Goal: Transaction & Acquisition: Purchase product/service

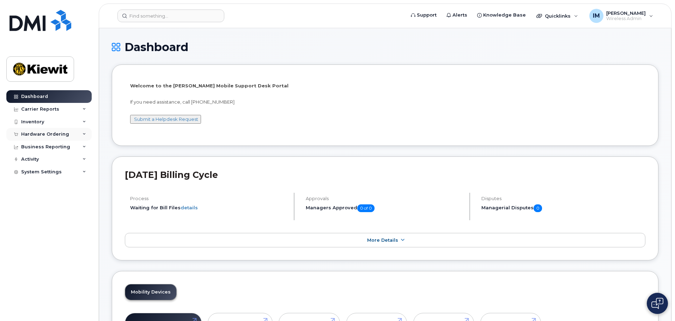
click at [82, 135] on div "Hardware Ordering" at bounding box center [48, 134] width 85 height 13
click at [32, 162] on div "Orders" at bounding box center [32, 161] width 17 height 6
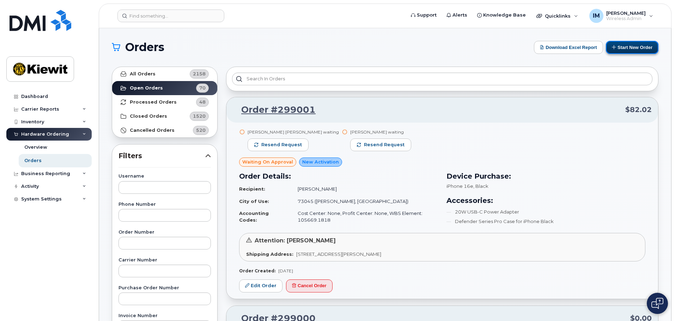
click at [626, 46] on button "Start New Order" at bounding box center [632, 47] width 53 height 13
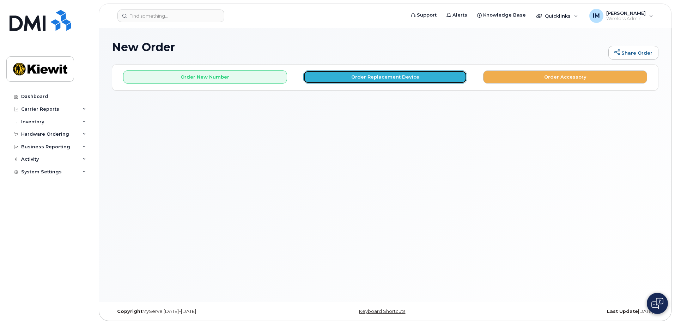
click at [413, 80] on button "Order Replacement Device" at bounding box center [385, 76] width 164 height 13
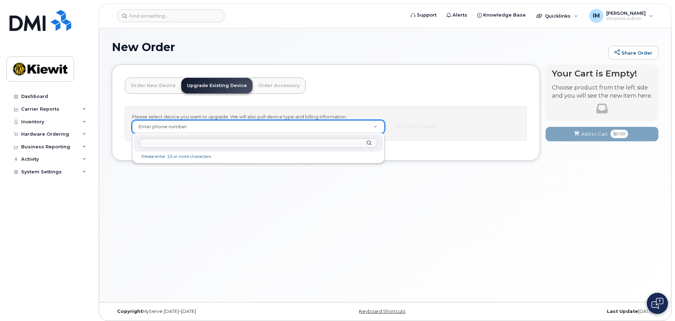
click at [214, 143] on input "text" at bounding box center [258, 143] width 238 height 10
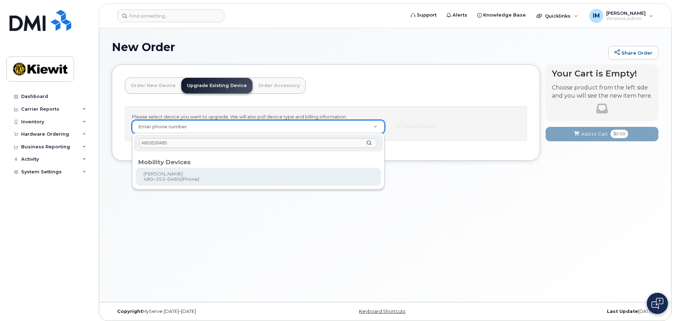
type input "4803530485"
type input "1168858"
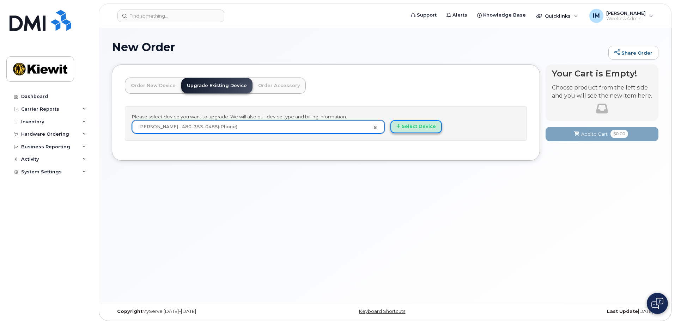
click at [431, 124] on button "Select Device" at bounding box center [415, 126] width 51 height 13
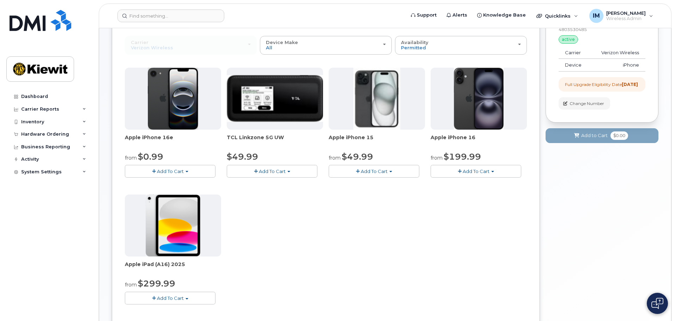
scroll to position [35, 0]
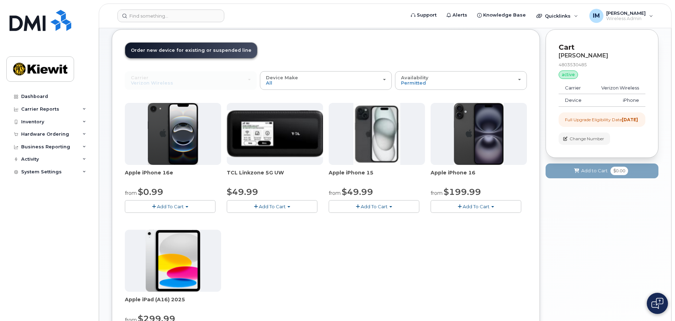
click at [378, 207] on span "Add To Cart" at bounding box center [374, 207] width 27 height 6
click at [235, 242] on div "Apple iPhone 16e from $0.99 Add To Cart $0.99 - 2 Year Upgrade (128GB) $599.99 …" at bounding box center [326, 227] width 402 height 248
click at [171, 207] on span "Add To Cart" at bounding box center [170, 207] width 27 height 6
click at [173, 219] on link "$0.99 - 2 Year Upgrade (128GB)" at bounding box center [171, 219] width 88 height 9
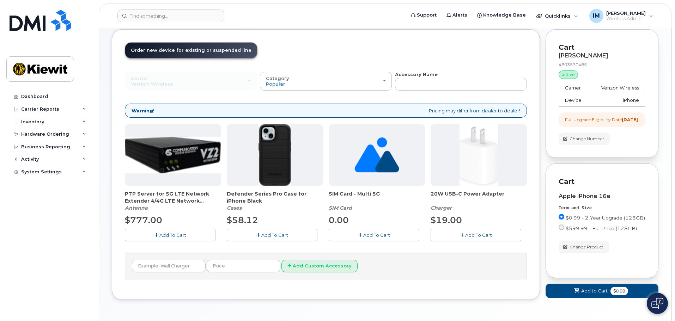
click at [274, 237] on span "Add To Cart" at bounding box center [274, 235] width 27 height 6
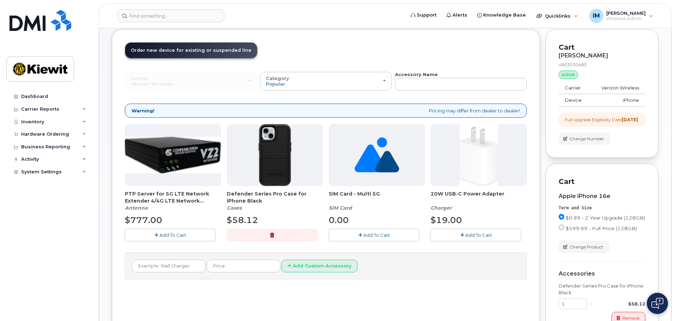
click at [468, 236] on span "Add To Cart" at bounding box center [478, 235] width 27 height 6
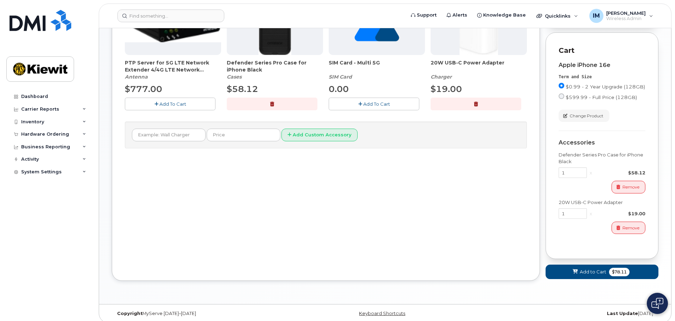
scroll to position [178, 0]
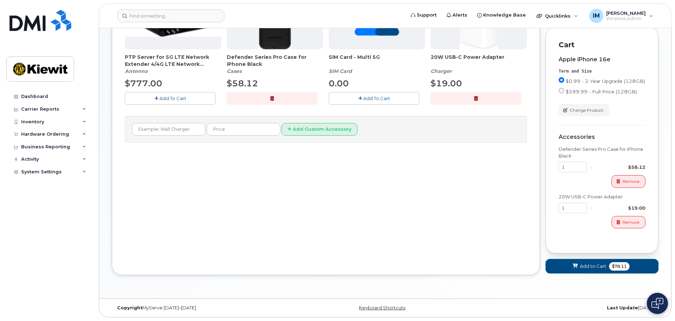
click at [579, 269] on button "Add to Cart $78.11" at bounding box center [601, 266] width 113 height 14
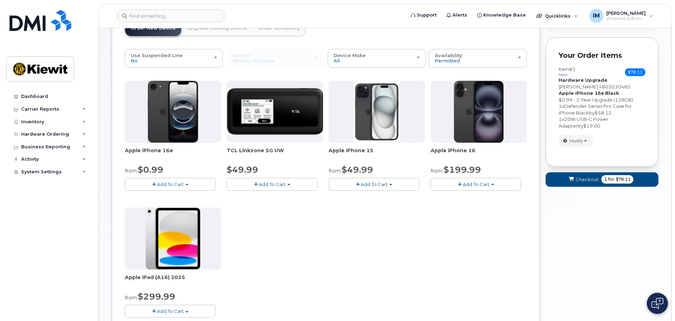
scroll to position [41, 0]
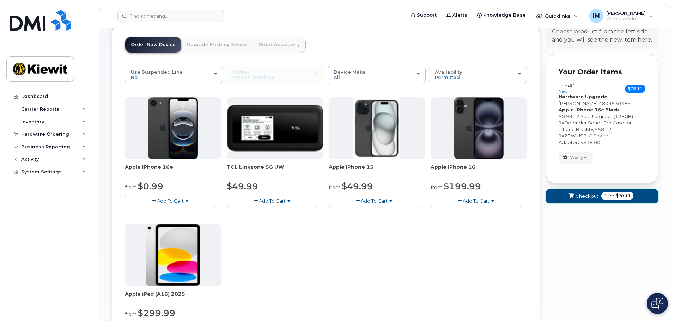
click at [587, 197] on span "Checkout" at bounding box center [586, 196] width 23 height 7
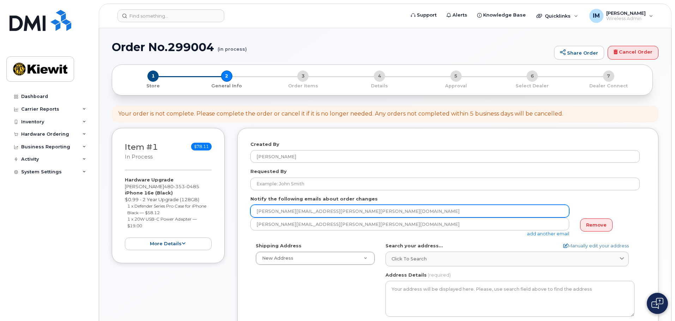
scroll to position [35, 0]
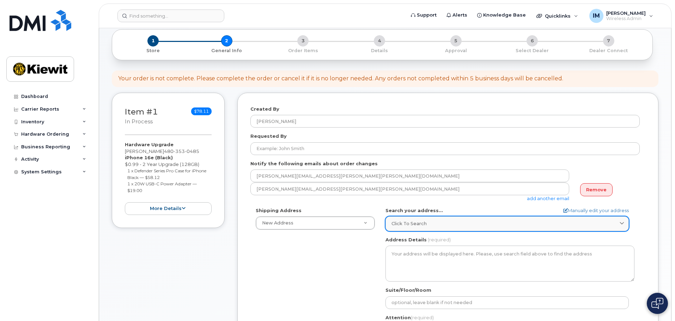
click at [420, 229] on link "Click to search" at bounding box center [506, 223] width 243 height 14
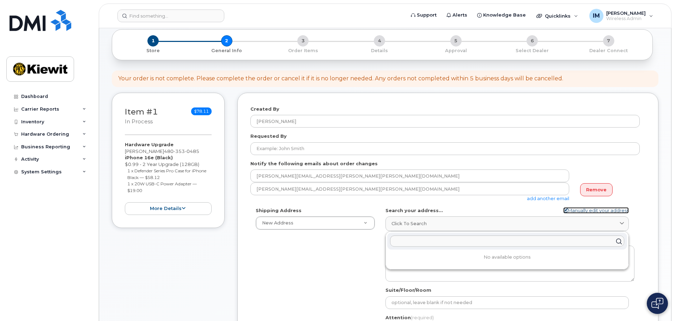
click at [608, 211] on link "Manually edit your address" at bounding box center [596, 210] width 66 height 7
select select
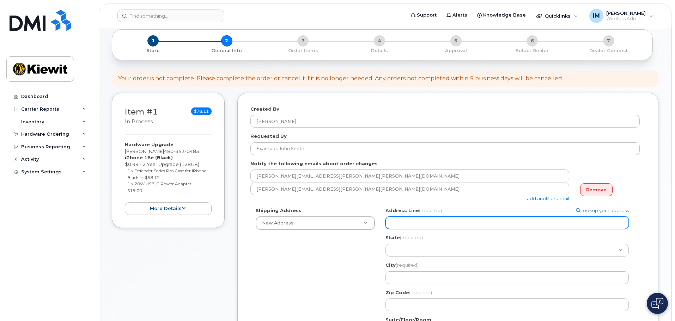
click at [508, 218] on input "Address Line (required)" at bounding box center [506, 222] width 243 height 13
type input "1243 S 27th Street"
select select
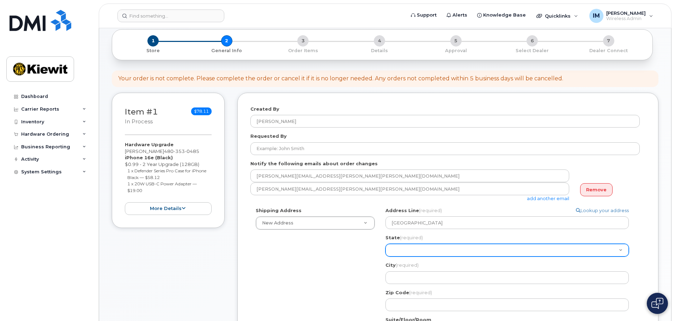
click at [434, 249] on select "Alabama Alaska American Samoa Arizona Arkansas California Colorado Connecticut …" at bounding box center [506, 250] width 243 height 13
select select "AZ"
click at [385, 244] on select "Alabama Alaska American Samoa Arizona Arkansas California Colorado Connecticut …" at bounding box center [506, 250] width 243 height 13
select select
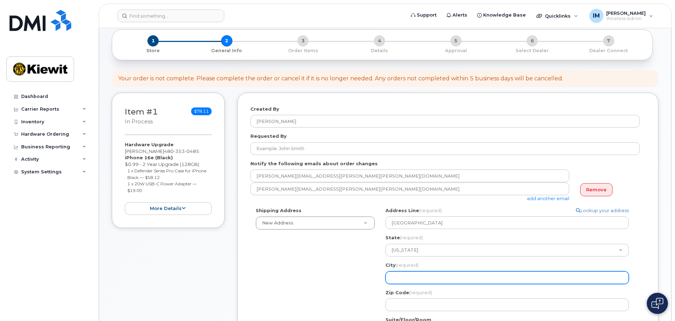
click at [403, 278] on input "City (required)" at bounding box center [506, 277] width 243 height 13
type input "Phoenix"
select select
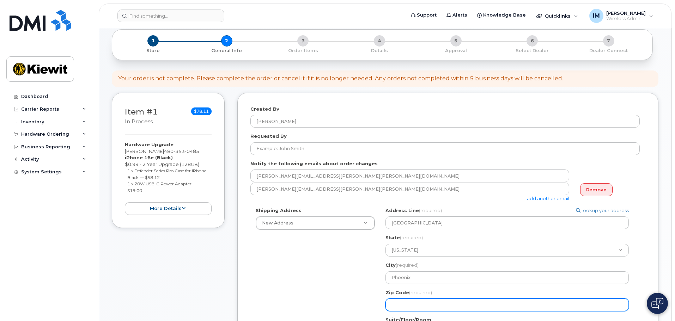
click at [430, 305] on input "Zip Code (required)" at bounding box center [506, 305] width 243 height 13
type input "85034"
select select
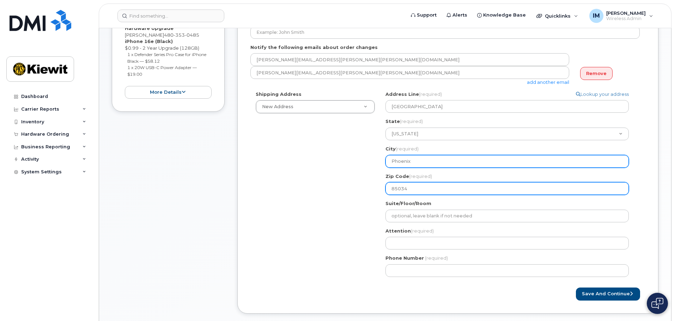
scroll to position [176, 0]
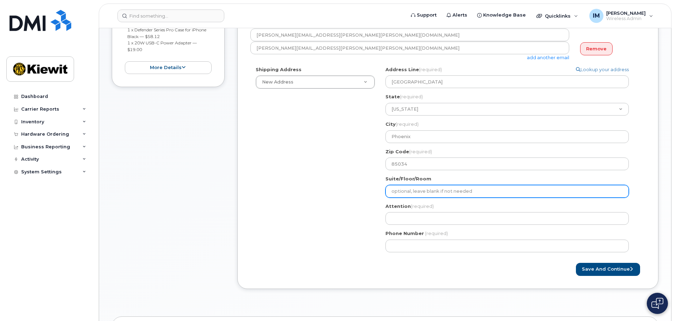
click at [418, 190] on input "Suite/Floor/Room" at bounding box center [506, 191] width 243 height 13
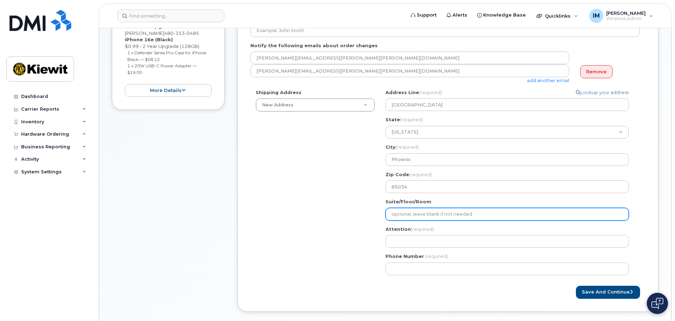
scroll to position [141, 0]
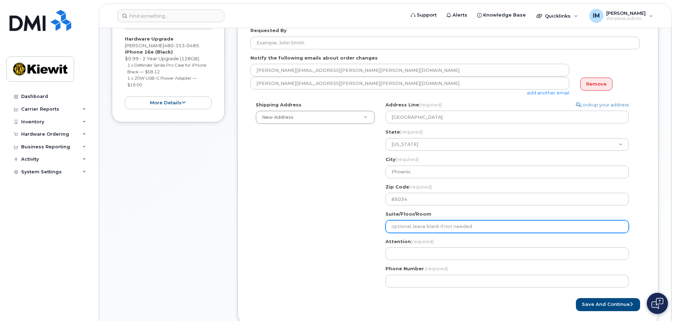
click at [428, 230] on input "Suite/Floor/Room" at bounding box center [506, 226] width 243 height 13
type input "1240, Middle Trailer"
select select
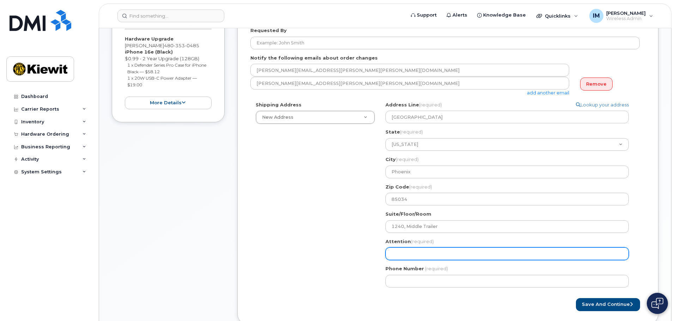
click at [410, 254] on input "Attention (required)" at bounding box center [506, 253] width 243 height 13
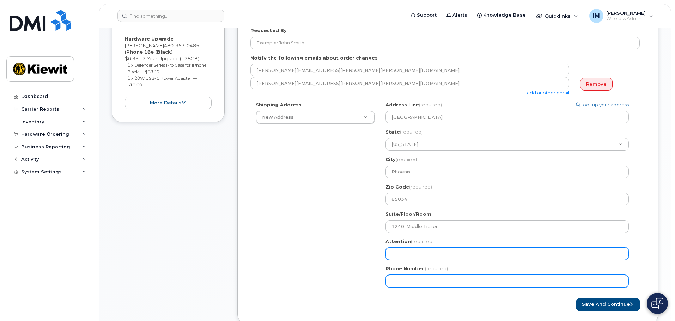
type input "C/O Ivette Michel"
select select
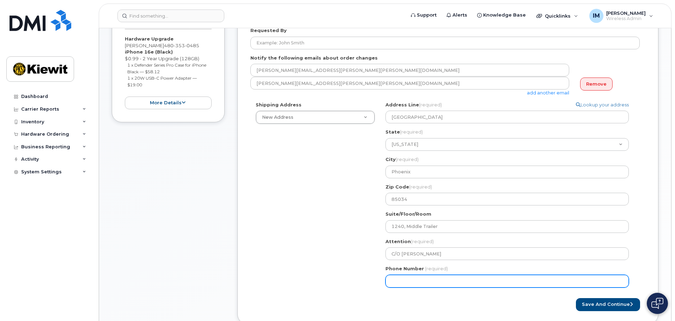
click at [399, 280] on input "Phone Number" at bounding box center [506, 281] width 243 height 13
type input "602"
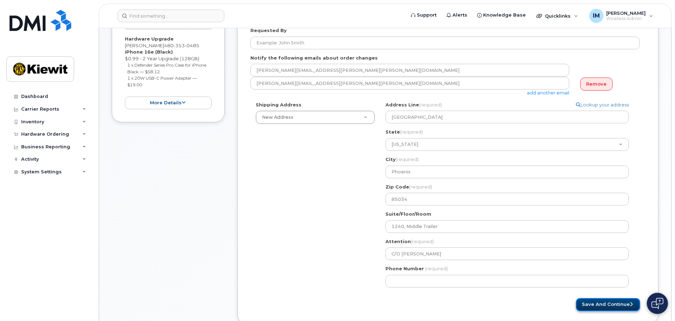
click at [609, 302] on button "Save and Continue" at bounding box center [608, 304] width 64 height 13
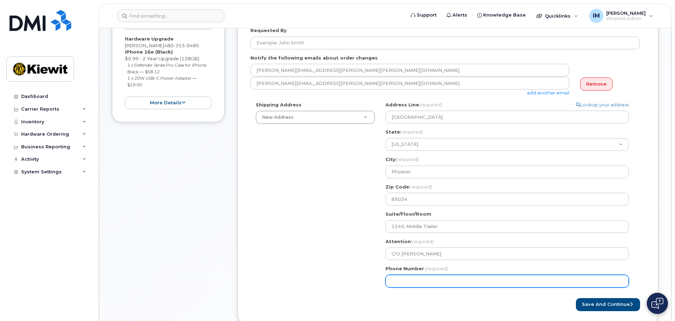
drag, startPoint x: 461, startPoint y: 285, endPoint x: 333, endPoint y: 265, distance: 129.9
click at [333, 265] on div "Shipping Address New Address New Address 1243 S 27th Street AZ Phoenix Search y…" at bounding box center [444, 197] width 389 height 191
type input "602426737"
select select
type input "6024267370"
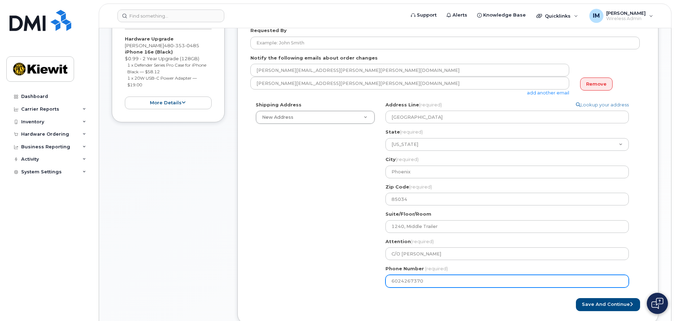
click at [576, 298] on button "Save and Continue" at bounding box center [608, 304] width 64 height 13
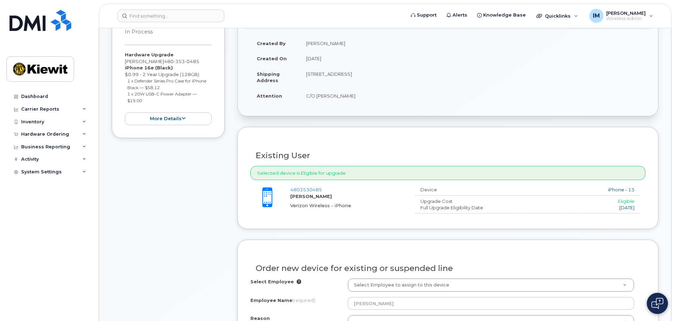
scroll to position [141, 0]
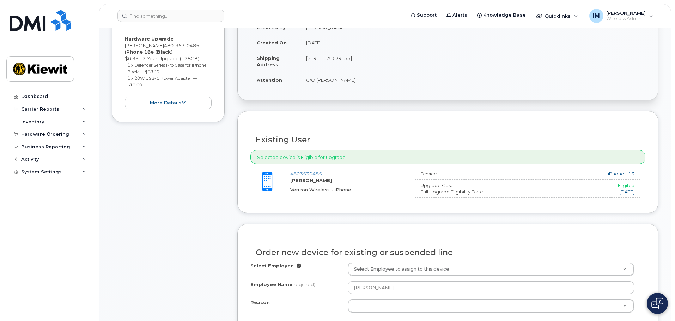
click at [296, 265] on icon at bounding box center [298, 266] width 5 height 5
click at [296, 266] on icon at bounding box center [298, 266] width 5 height 5
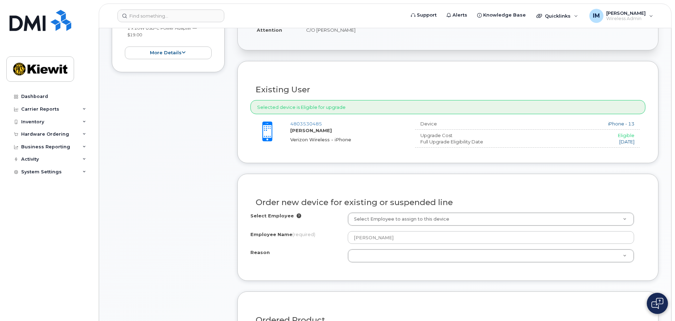
scroll to position [211, 0]
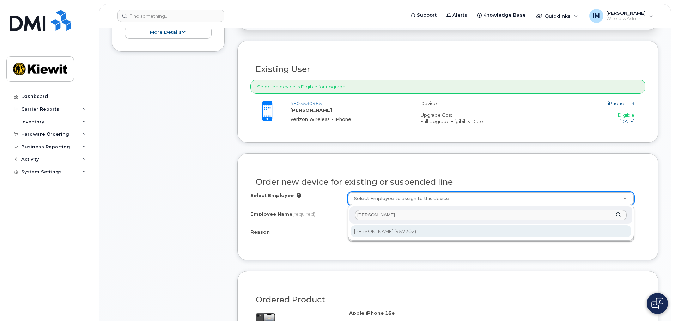
type input "Tanner Sartor"
type input "2157993"
type input "Tanner Sartor"
select select
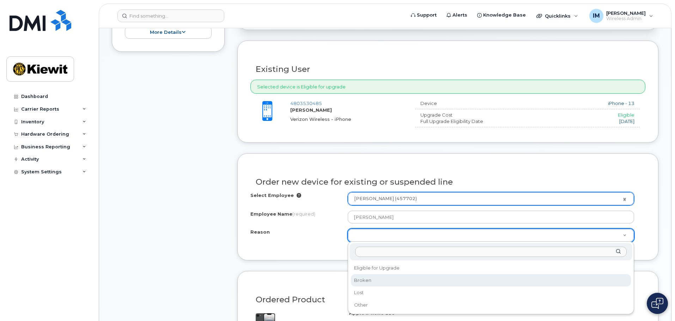
select select "broken"
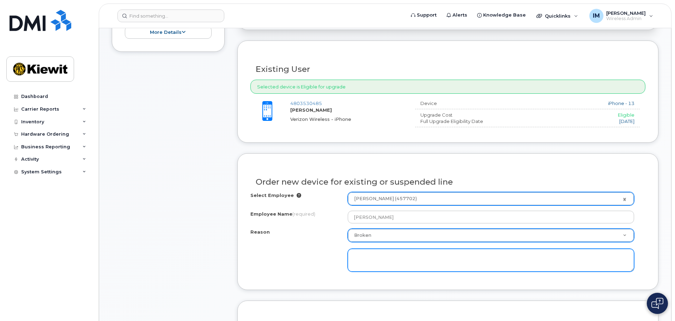
click at [379, 253] on textarea at bounding box center [491, 260] width 286 height 23
type textarea "Speaker/Mic"
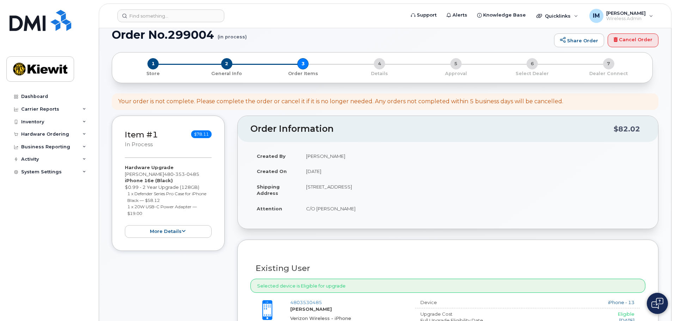
scroll to position [0, 0]
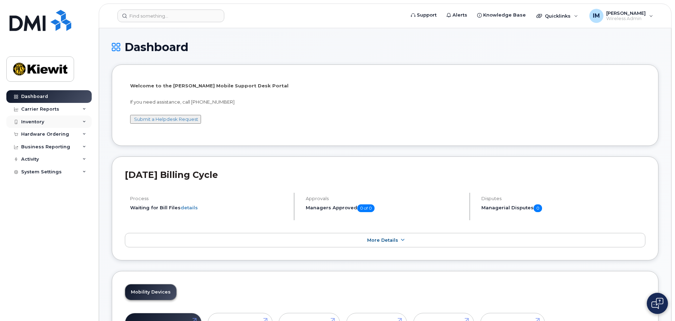
click at [41, 123] on div "Inventory" at bounding box center [32, 122] width 23 height 6
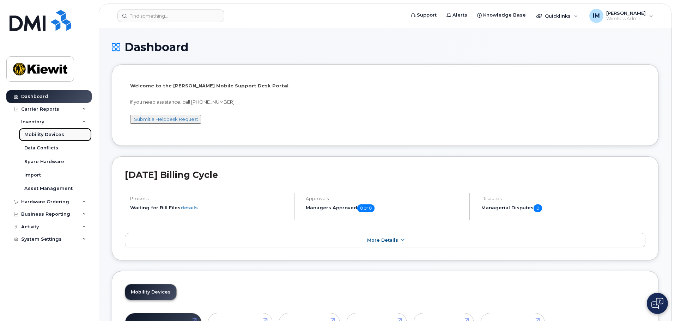
click at [51, 134] on div "Mobility Devices" at bounding box center [44, 134] width 40 height 6
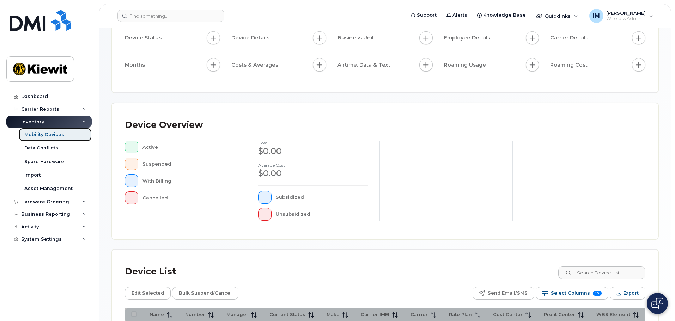
scroll to position [141, 0]
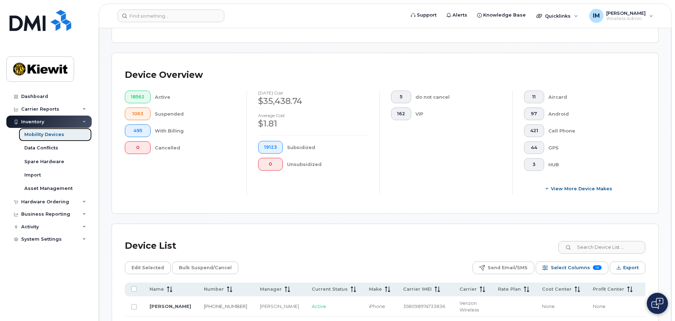
scroll to position [153, 0]
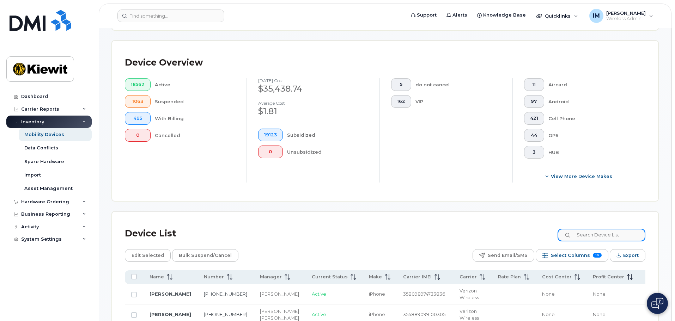
click at [595, 229] on input at bounding box center [601, 235] width 88 height 13
type input "6023426536"
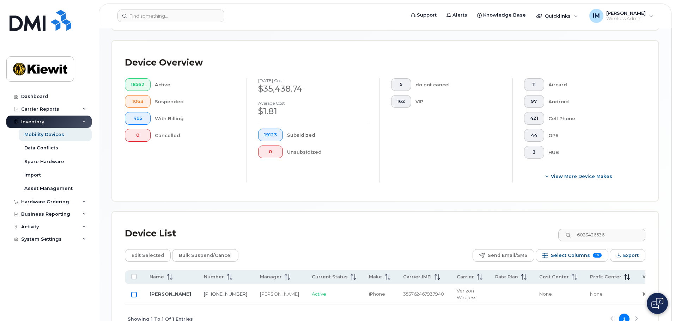
click at [132, 292] on input "Row Unselected" at bounding box center [134, 295] width 6 height 6
checkbox input "true"
click at [145, 252] on span "Edit Selected" at bounding box center [147, 255] width 32 height 11
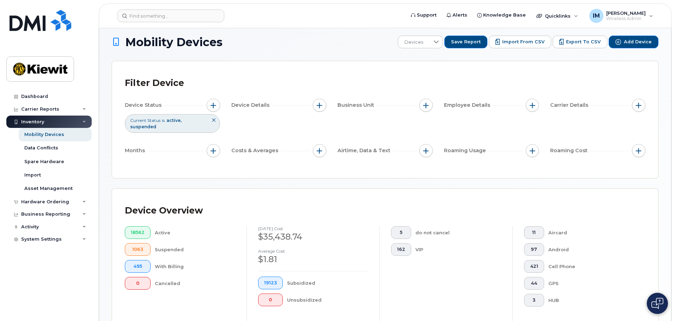
scroll to position [0, 0]
